Goal: Transaction & Acquisition: Purchase product/service

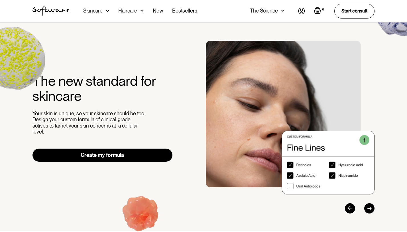
click at [95, 13] on div "Skincare" at bounding box center [92, 11] width 19 height 6
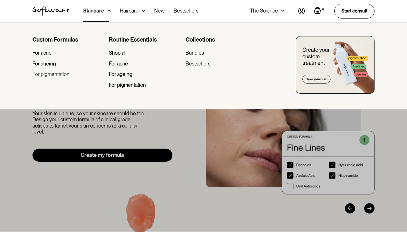
click at [55, 76] on div "For pigmentation" at bounding box center [50, 74] width 37 height 6
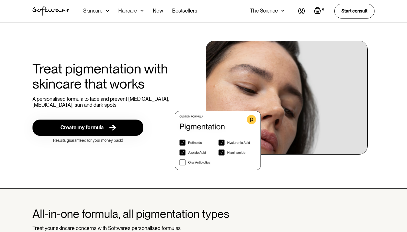
click at [107, 11] on img at bounding box center [107, 11] width 3 height 6
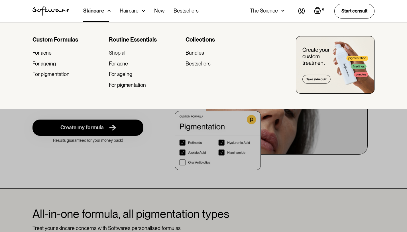
click at [122, 53] on div "Shop all" at bounding box center [118, 53] width 18 height 6
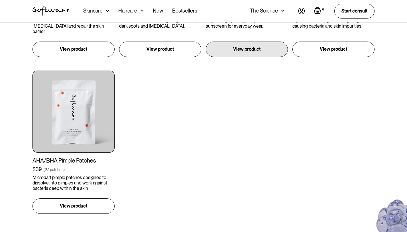
scroll to position [709, 0]
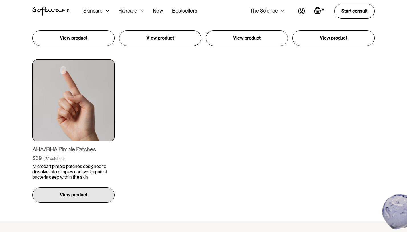
click at [82, 101] on img at bounding box center [73, 101] width 82 height 82
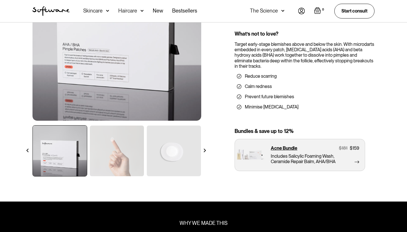
scroll to position [124, 0]
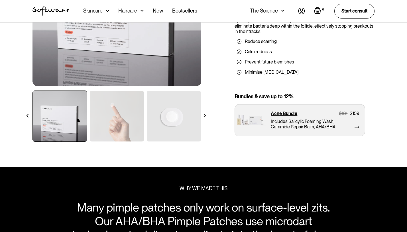
click at [205, 116] on img at bounding box center [205, 116] width 4 height 4
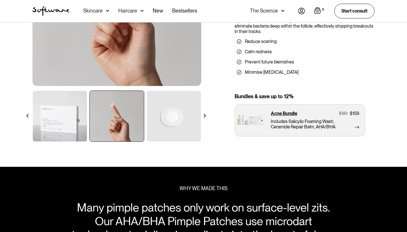
click at [159, 121] on img at bounding box center [174, 116] width 54 height 51
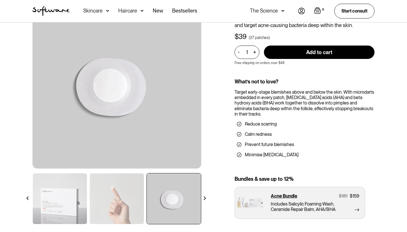
scroll to position [0, 0]
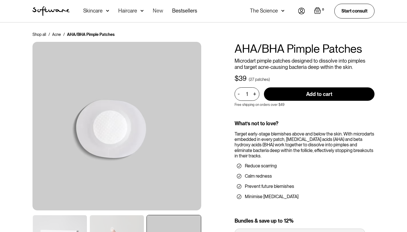
click at [156, 14] on link "New" at bounding box center [158, 11] width 10 height 22
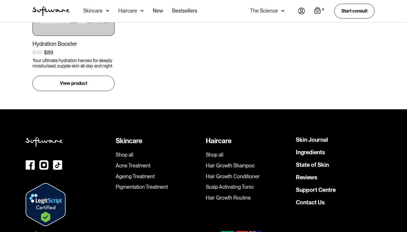
scroll to position [606, 0]
